Goal: Task Accomplishment & Management: Manage account settings

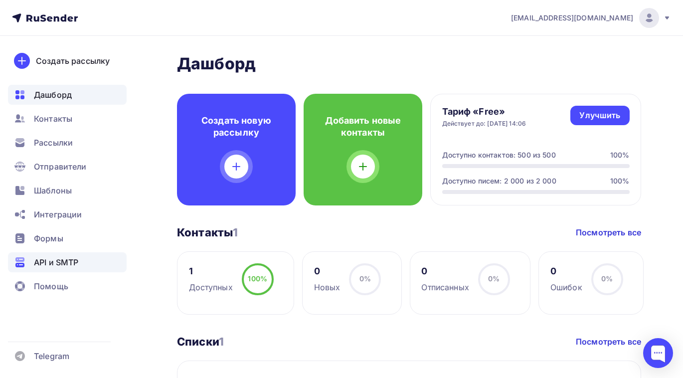
click at [66, 263] on span "API и SMTP" at bounding box center [56, 262] width 44 height 12
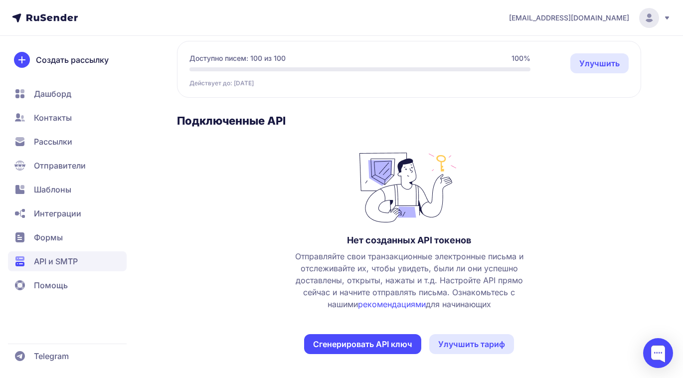
scroll to position [93, 0]
click at [61, 166] on span "Отправители" at bounding box center [60, 165] width 52 height 12
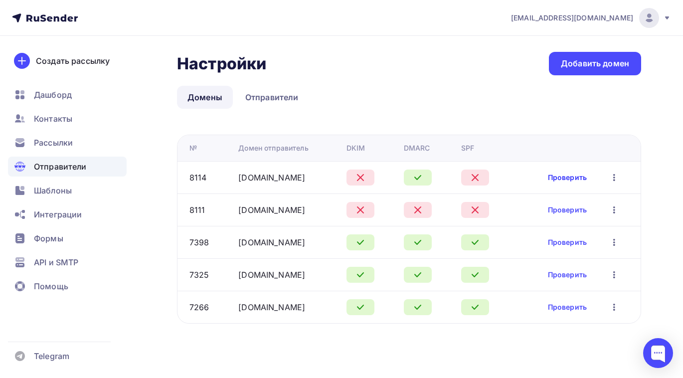
click at [562, 178] on link "Проверить" at bounding box center [567, 177] width 39 height 10
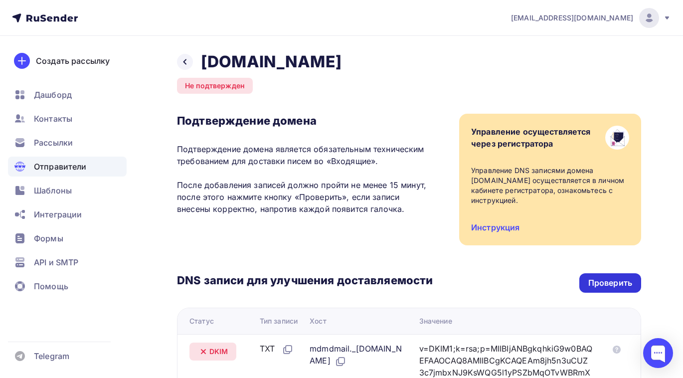
click at [593, 277] on div "Проверить" at bounding box center [610, 282] width 62 height 19
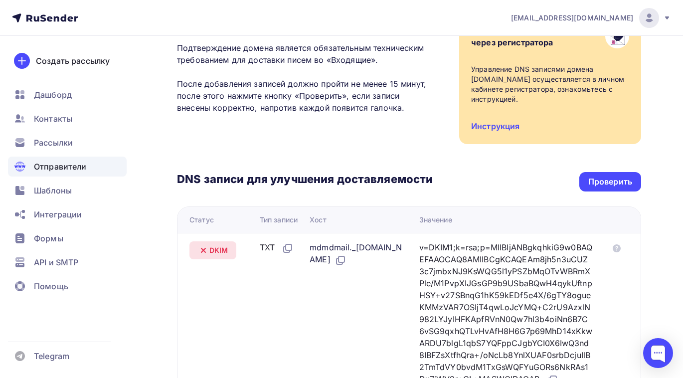
scroll to position [124, 0]
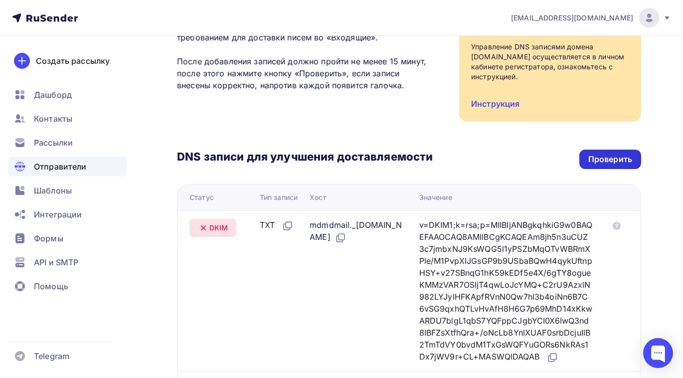
click at [603, 164] on div "Проверить" at bounding box center [610, 159] width 44 height 11
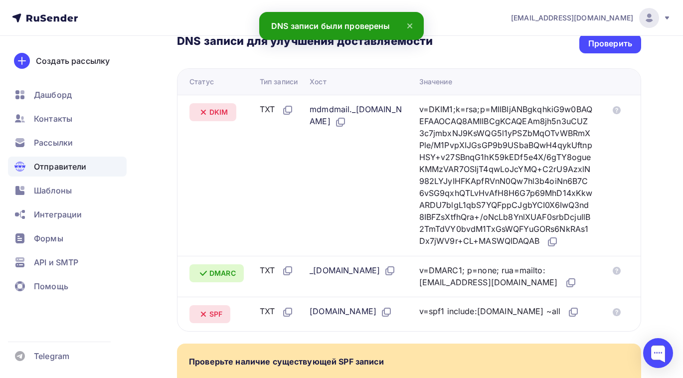
scroll to position [228, 0]
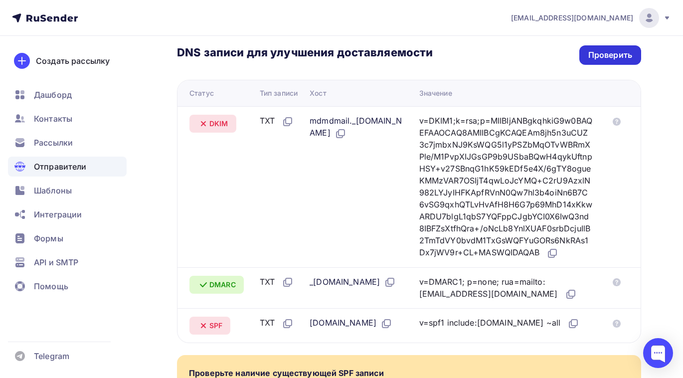
click at [623, 61] on div "Проверить" at bounding box center [610, 54] width 62 height 19
click at [620, 59] on div "Проверить" at bounding box center [610, 54] width 44 height 11
